Goal: Obtain resource: Obtain resource

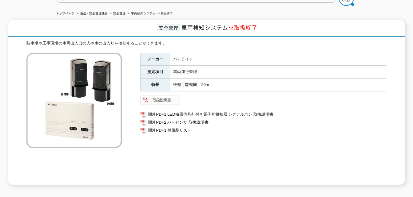
click at [167, 100] on img at bounding box center [160, 100] width 40 height 10
click at [186, 128] on link "関連PDF3 付属品リスト" at bounding box center [263, 131] width 246 height 8
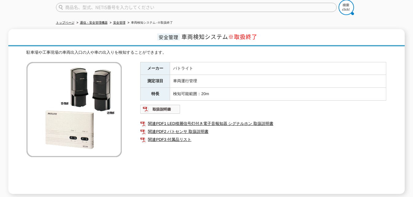
scroll to position [61, 0]
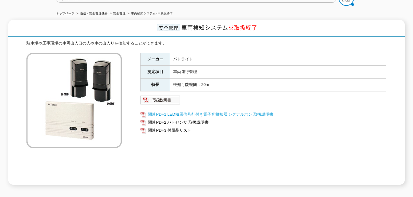
click at [169, 111] on link "関連PDF1 LED積層信号灯付き電子音報知器 シグナルホン 取扱説明書" at bounding box center [263, 115] width 246 height 8
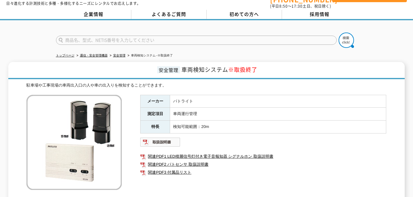
scroll to position [0, 0]
